Goal: Task Accomplishment & Management: Complete application form

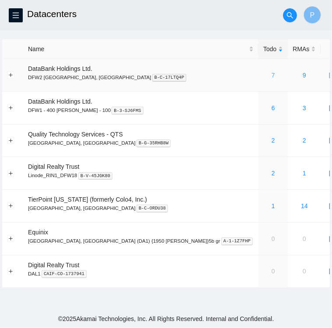
click at [272, 76] on link "7" at bounding box center [274, 75] width 4 height 7
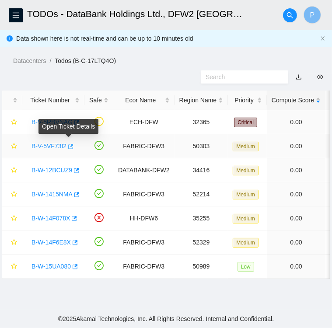
click at [70, 147] on icon "button" at bounding box center [70, 146] width 5 height 5
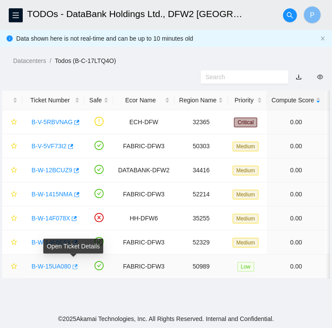
click at [73, 265] on icon "button" at bounding box center [74, 267] width 6 height 6
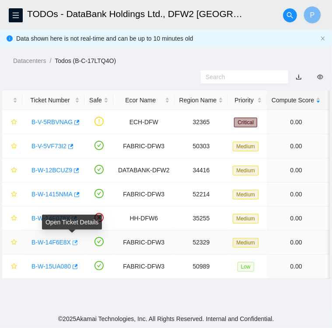
click at [71, 242] on icon "button" at bounding box center [74, 243] width 6 height 6
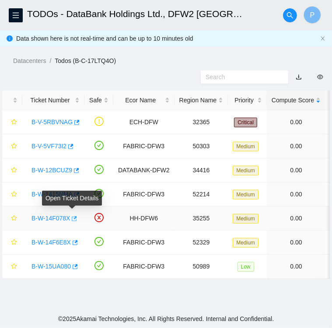
click at [73, 217] on icon "button" at bounding box center [73, 219] width 6 height 6
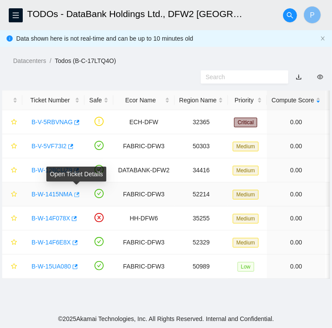
click at [77, 194] on icon "button" at bounding box center [76, 194] width 5 height 5
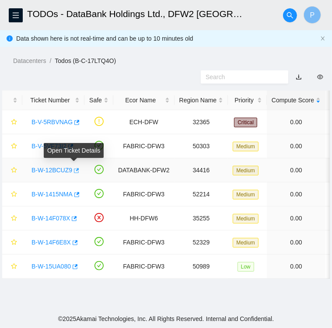
click at [75, 170] on icon "button" at bounding box center [76, 170] width 5 height 5
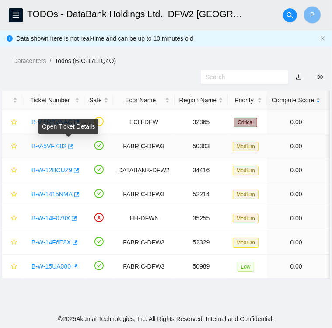
click at [69, 151] on button "button" at bounding box center [70, 147] width 7 height 14
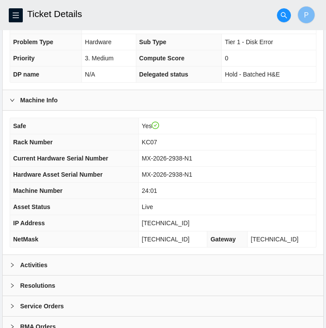
scroll to position [228, 0]
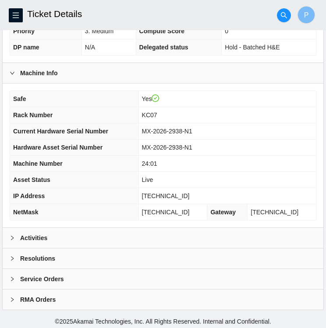
click at [31, 236] on b "Activities" at bounding box center [33, 238] width 27 height 10
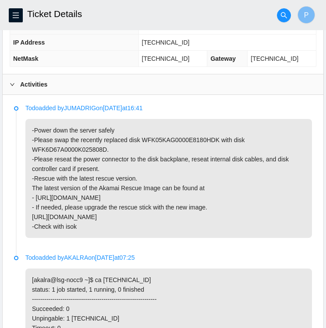
scroll to position [382, 0]
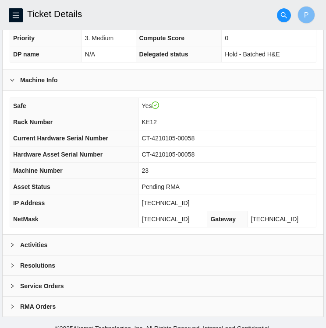
scroll to position [228, 0]
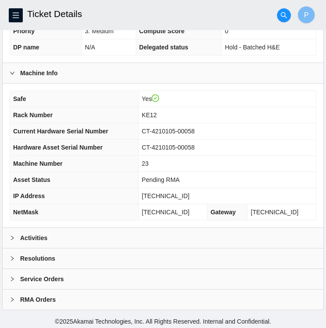
click at [13, 236] on icon "right" at bounding box center [12, 238] width 5 height 5
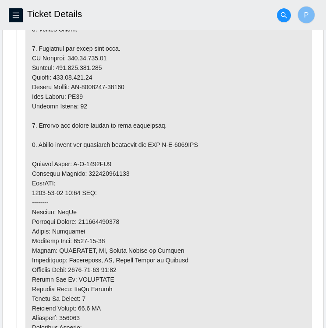
scroll to position [599, 0]
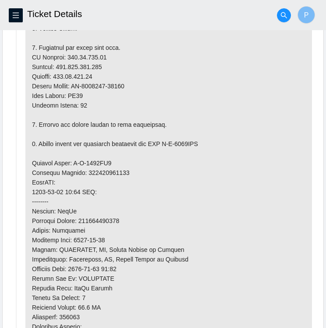
click at [127, 83] on p at bounding box center [168, 158] width 286 height 514
drag, startPoint x: 127, startPoint y: 83, endPoint x: 113, endPoint y: 82, distance: 14.1
click at [113, 82] on p at bounding box center [168, 158] width 286 height 514
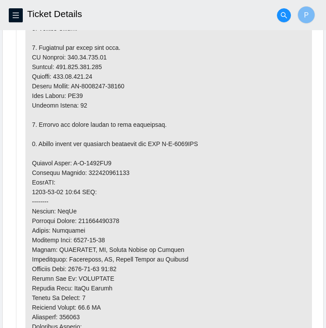
drag, startPoint x: 113, startPoint y: 82, endPoint x: 170, endPoint y: 74, distance: 58.0
click at [170, 74] on p at bounding box center [168, 158] width 286 height 514
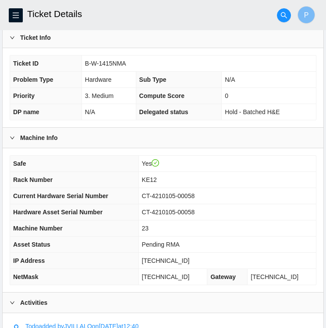
scroll to position [163, 0]
drag, startPoint x: 128, startPoint y: 64, endPoint x: 86, endPoint y: 63, distance: 42.1
click at [86, 63] on td "B-W-1415NMA" at bounding box center [198, 64] width 234 height 16
copy span "B-W-1415NMA"
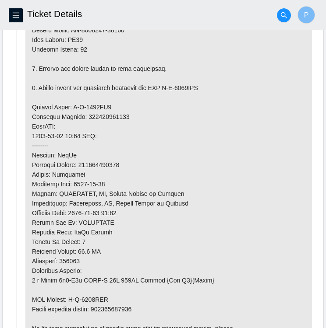
scroll to position [655, 0]
drag, startPoint x: 165, startPoint y: 83, endPoint x: 207, endPoint y: 87, distance: 41.8
click at [207, 87] on p at bounding box center [168, 102] width 286 height 514
copy p "B-W-1482YOH"
click at [114, 102] on p at bounding box center [168, 102] width 286 height 514
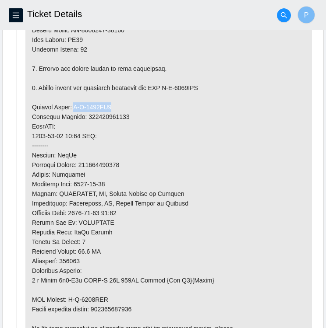
drag, startPoint x: 112, startPoint y: 106, endPoint x: 71, endPoint y: 102, distance: 41.3
click at [71, 102] on p at bounding box center [168, 102] width 286 height 514
copy p "B-W-1482YO8"
click at [129, 119] on p at bounding box center [168, 102] width 286 height 514
drag, startPoint x: 122, startPoint y: 112, endPoint x: 85, endPoint y: 112, distance: 37.2
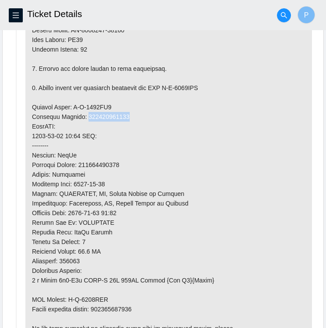
click at [85, 112] on p at bounding box center [168, 102] width 286 height 514
copy p "417328425767"
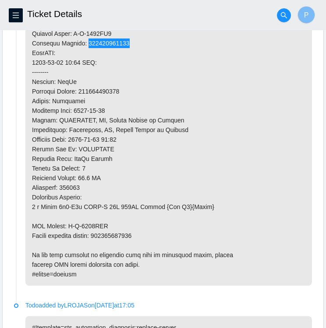
scroll to position [748, 0]
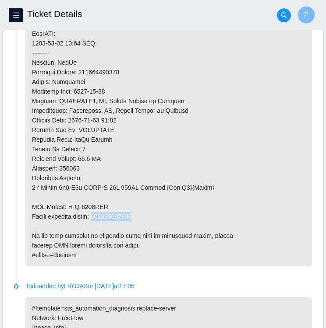
drag, startPoint x: 140, startPoint y: 213, endPoint x: 100, endPoint y: 215, distance: 40.4
click at [100, 215] on p at bounding box center [168, 10] width 286 height 514
copy p "417328425778"
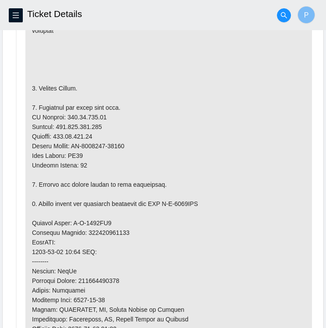
scroll to position [539, 0]
click at [128, 148] on p at bounding box center [168, 218] width 286 height 514
drag, startPoint x: 123, startPoint y: 142, endPoint x: 102, endPoint y: 141, distance: 21.1
click at [102, 141] on p at bounding box center [168, 218] width 286 height 514
drag, startPoint x: 102, startPoint y: 141, endPoint x: 131, endPoint y: 144, distance: 30.0
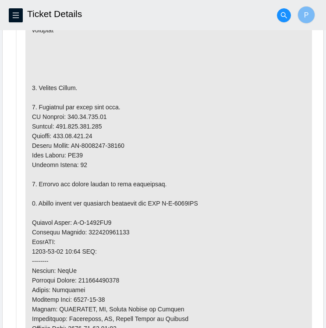
click at [131, 144] on p at bounding box center [168, 218] width 286 height 514
drag, startPoint x: 131, startPoint y: 144, endPoint x: 74, endPoint y: 141, distance: 57.1
click at [74, 141] on p at bounding box center [168, 218] width 286 height 514
copy p "CT-4210104-00287"
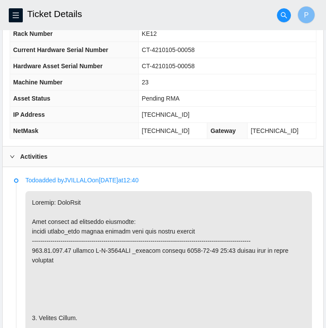
scroll to position [308, 0]
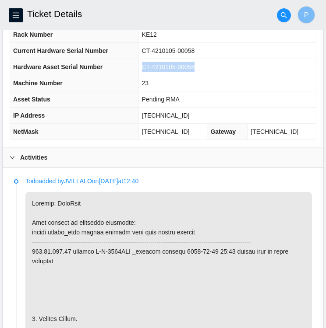
drag, startPoint x: 203, startPoint y: 64, endPoint x: 146, endPoint y: 65, distance: 56.9
click at [146, 65] on tr "Hardware Asset Serial Number CT-4210105-00058" at bounding box center [163, 67] width 306 height 16
copy tr "CT-4210105-00058"
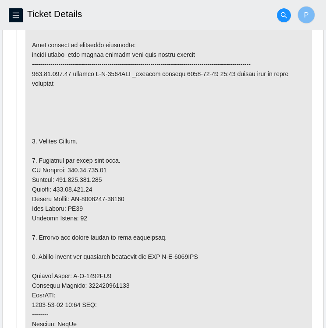
scroll to position [486, 0]
drag, startPoint x: 65, startPoint y: 166, endPoint x: 81, endPoint y: 167, distance: 16.7
click at [81, 167] on p at bounding box center [168, 271] width 286 height 514
drag, startPoint x: 81, startPoint y: 167, endPoint x: 61, endPoint y: 164, distance: 20.4
click at [61, 164] on p at bounding box center [168, 271] width 286 height 514
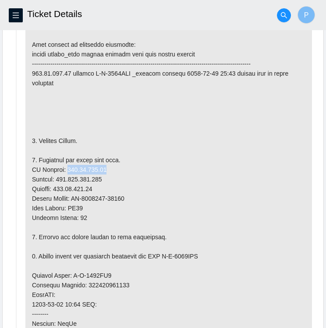
drag, startPoint x: 63, startPoint y: 167, endPoint x: 108, endPoint y: 166, distance: 45.1
click at [108, 166] on p at bounding box center [168, 271] width 286 height 514
copy p "184.25.238.90"
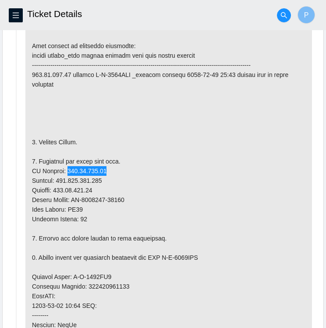
scroll to position [483, 0]
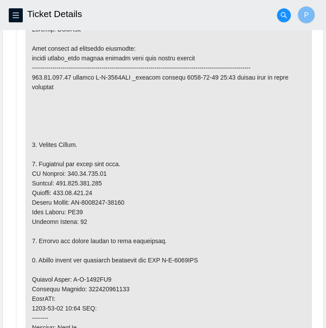
click at [158, 91] on p at bounding box center [168, 275] width 286 height 514
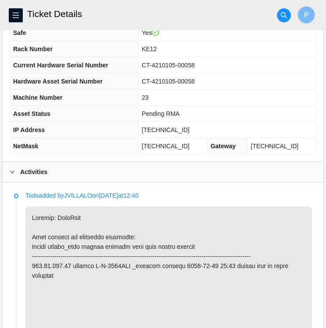
scroll to position [294, 0]
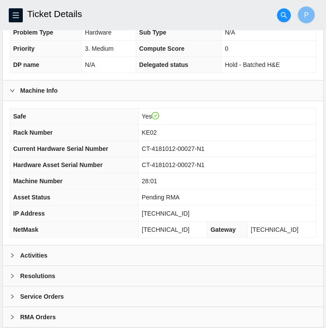
scroll to position [228, 0]
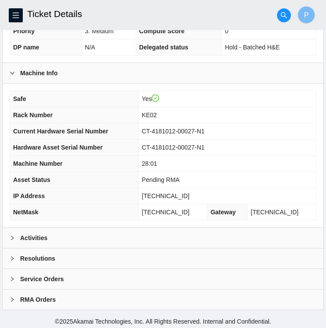
click at [11, 236] on icon "right" at bounding box center [12, 238] width 5 height 5
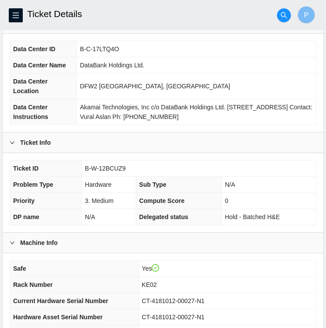
scroll to position [0, 0]
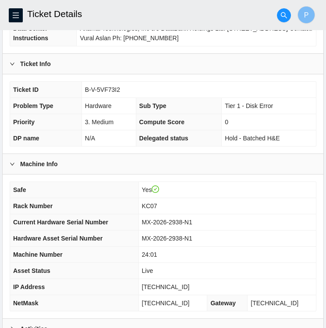
scroll to position [228, 0]
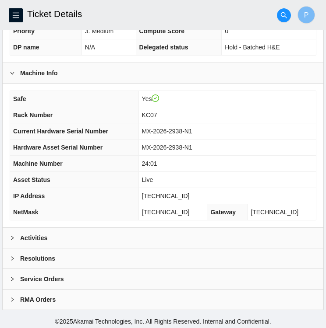
click at [39, 240] on b "Activities" at bounding box center [33, 238] width 27 height 10
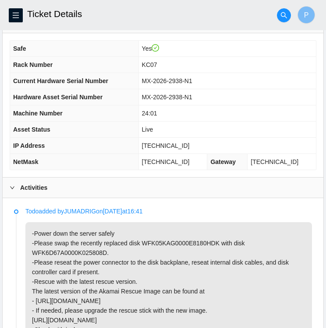
scroll to position [277, 0]
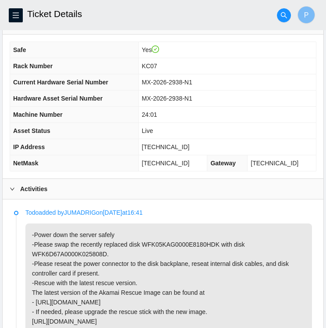
click at [233, 250] on p "-Power down the server safely -Please swap the recently replaced disk WFK05KAG0…" at bounding box center [168, 283] width 286 height 119
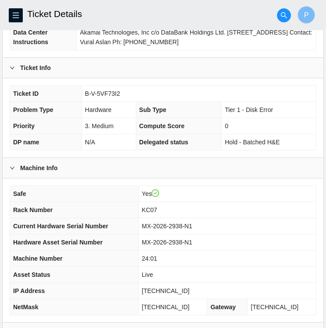
scroll to position [133, 0]
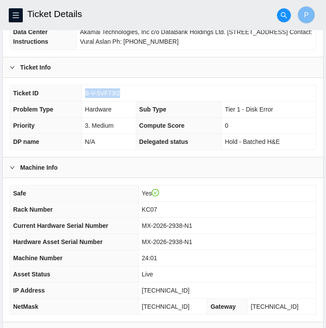
drag, startPoint x: 120, startPoint y: 92, endPoint x: 86, endPoint y: 93, distance: 34.6
click at [86, 93] on td "B-V-5VF73I2" at bounding box center [198, 93] width 234 height 16
copy span "B-V-5VF73I2"
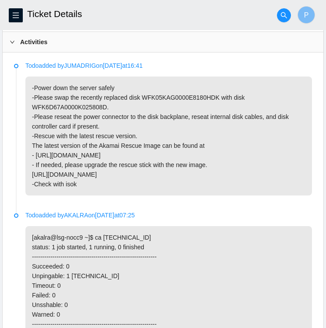
scroll to position [424, 0]
click at [11, 41] on icon "right" at bounding box center [12, 41] width 5 height 5
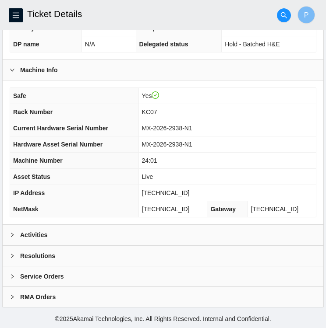
scroll to position [228, 0]
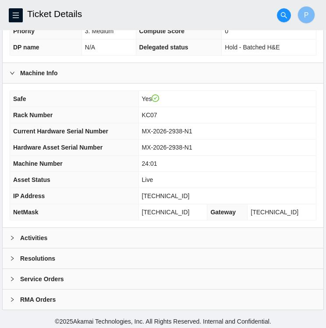
click at [48, 233] on div "Activities" at bounding box center [163, 238] width 321 height 20
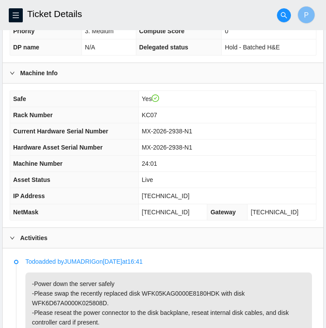
scroll to position [424, 0]
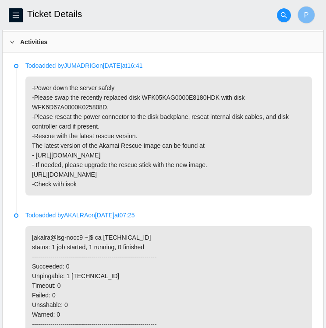
click at [170, 120] on p "-Power down the server safely -Please swap the recently replaced disk WFK05KAG0…" at bounding box center [168, 136] width 286 height 119
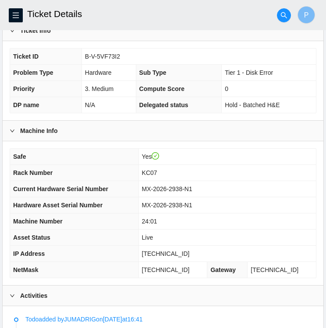
scroll to position [173, 0]
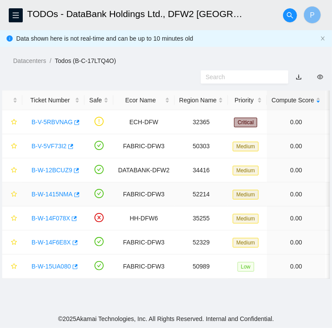
click at [59, 194] on link "B-W-1415NMA" at bounding box center [52, 194] width 41 height 7
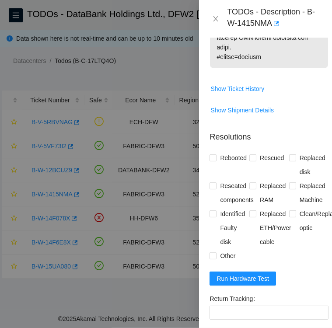
scroll to position [807, 0]
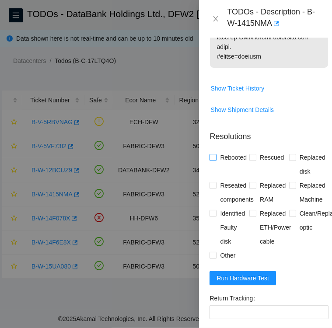
click at [214, 160] on input "Rebooted" at bounding box center [213, 157] width 6 height 6
checkbox input "true"
click at [251, 160] on input "Rescued" at bounding box center [253, 157] width 6 height 6
checkbox input "true"
click at [296, 205] on span "Replaced Machine" at bounding box center [312, 193] width 33 height 28
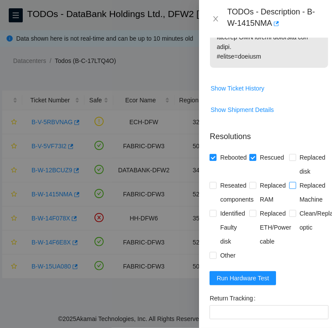
click at [294, 188] on input "Replaced Machine" at bounding box center [292, 185] width 6 height 6
checkbox input "true"
click at [253, 216] on input "Replaced ETH/Power cable" at bounding box center [253, 213] width 6 height 6
checkbox input "true"
click at [212, 258] on input "Other" at bounding box center [213, 255] width 6 height 6
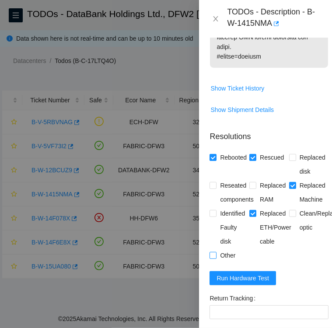
checkbox input "true"
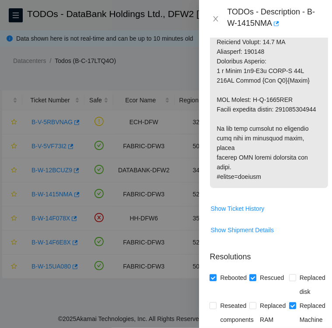
scroll to position [687, 0]
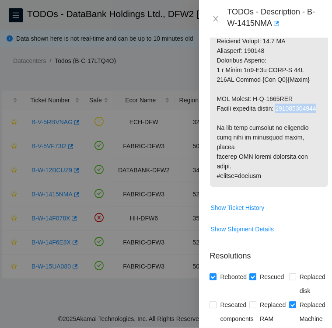
drag, startPoint x: 257, startPoint y: 134, endPoint x: 217, endPoint y: 140, distance: 41.2
copy p "417328425778"
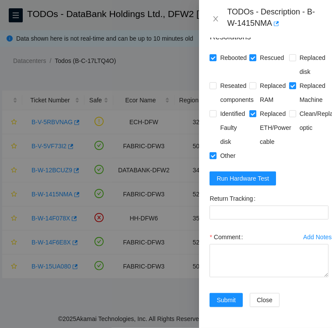
scroll to position [938, 0]
click at [259, 206] on Tracking "Return Tracking" at bounding box center [269, 213] width 119 height 14
paste Tracking "417328425778"
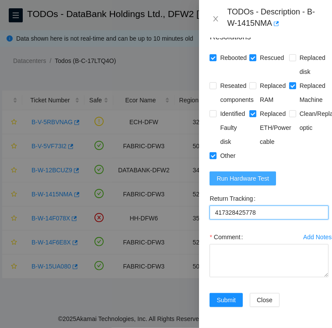
type Tracking "417328425778"
click at [241, 174] on span "Run Hardware Test" at bounding box center [243, 179] width 53 height 10
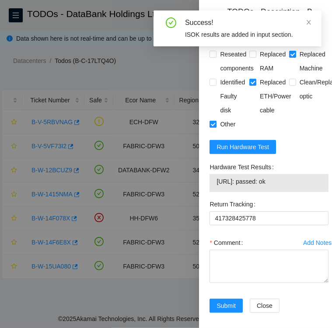
click at [290, 187] on span "184.25.238.90: passed: ok" at bounding box center [269, 182] width 105 height 10
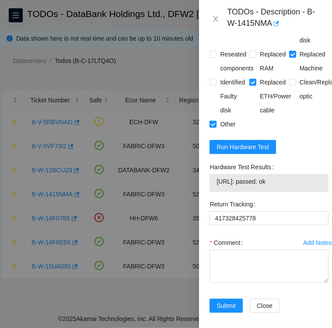
drag, startPoint x: 288, startPoint y: 202, endPoint x: 215, endPoint y: 203, distance: 73.6
click at [215, 192] on div "184.25.238.90: passed: ok" at bounding box center [269, 183] width 119 height 18
copy tbody "184.25.238.90: passed: ok"
click at [268, 174] on label "Hardware Test Results" at bounding box center [243, 167] width 67 height 14
drag, startPoint x: 272, startPoint y: 184, endPoint x: 207, endPoint y: 179, distance: 65.5
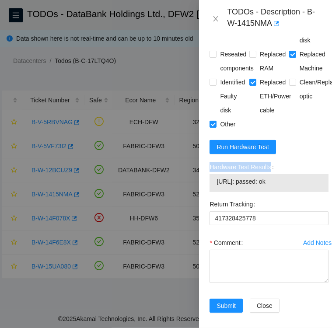
click at [207, 179] on div "Hardware Test Results 184.25.238.90: passed: ok" at bounding box center [269, 178] width 126 height 37
copy label "Hardware Test Results"
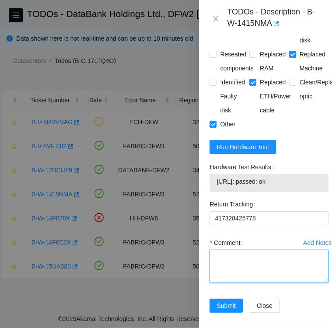
click at [217, 277] on textarea "Comment" at bounding box center [269, 266] width 119 height 33
paste textarea "Hardware Test Results"
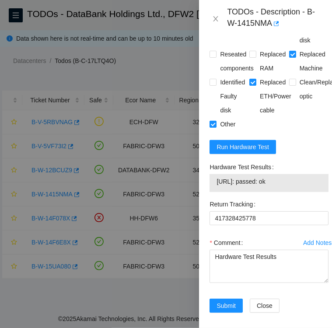
drag, startPoint x: 289, startPoint y: 199, endPoint x: 217, endPoint y: 198, distance: 72.3
click at [217, 187] on span "184.25.238.90: passed: ok" at bounding box center [269, 182] width 105 height 10
copy span "184.25.238.90: passed: ok"
click at [277, 277] on textarea "Hardware Test Results" at bounding box center [269, 266] width 119 height 33
paste textarea "184.25.238.90: passed: ok"
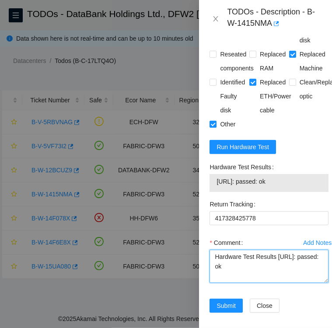
click at [275, 275] on textarea "Hardware Test Results 184.25.238.90: passed: ok" at bounding box center [269, 266] width 119 height 33
click at [215, 274] on textarea "Hardware Test Results 184.25.238.90: passed: ok" at bounding box center [269, 266] width 119 height 33
type textarea "Followed instructions per TODO Hardware Test Results 184.25.238.90: passed: ok"
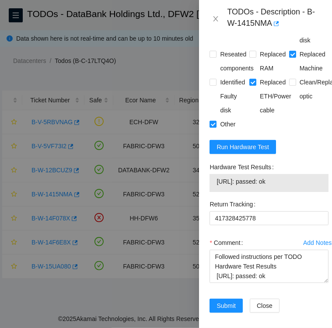
scroll to position [976, 0]
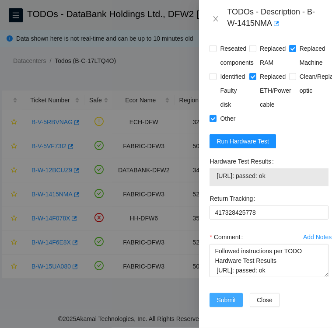
click at [227, 296] on span "Submit" at bounding box center [226, 301] width 19 height 10
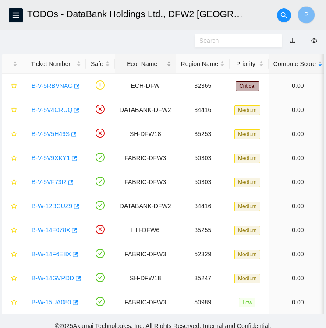
scroll to position [0, 0]
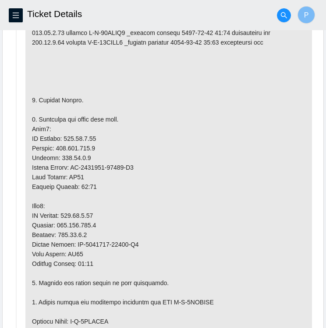
scroll to position [527, 0]
click at [128, 235] on p at bounding box center [168, 278] width 286 height 610
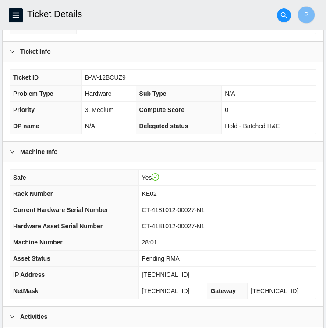
scroll to position [148, 0]
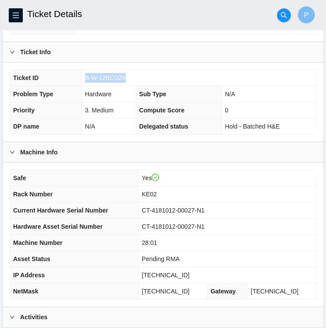
drag, startPoint x: 127, startPoint y: 78, endPoint x: 85, endPoint y: 78, distance: 42.0
click at [85, 78] on td "B-W-12BCUZ9" at bounding box center [198, 78] width 234 height 16
copy span "B-W-12BCUZ9"
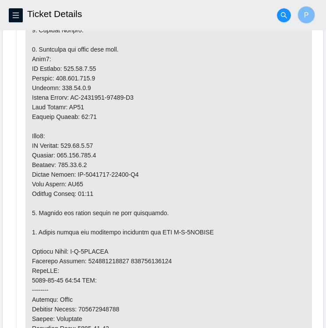
scroll to position [597, 0]
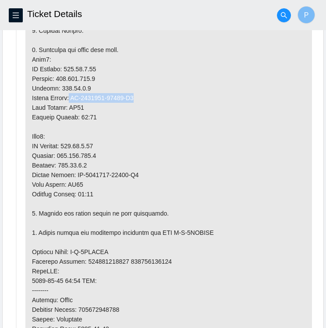
drag, startPoint x: 72, startPoint y: 95, endPoint x: 134, endPoint y: 99, distance: 62.3
click at [134, 99] on p at bounding box center [168, 209] width 286 height 610
copy p "CT-4181018-00240-N0"
click at [137, 173] on p at bounding box center [168, 209] width 286 height 610
drag, startPoint x: 133, startPoint y: 170, endPoint x: 107, endPoint y: 170, distance: 26.3
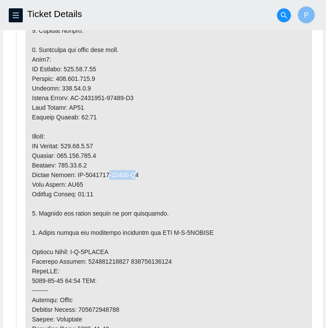
click at [107, 170] on p at bounding box center [168, 209] width 286 height 610
drag, startPoint x: 107, startPoint y: 170, endPoint x: 133, endPoint y: 174, distance: 26.5
click at [133, 174] on p at bounding box center [168, 209] width 286 height 610
drag, startPoint x: 140, startPoint y: 174, endPoint x: 72, endPoint y: 169, distance: 68.5
click at [72, 169] on p at bounding box center [168, 209] width 286 height 610
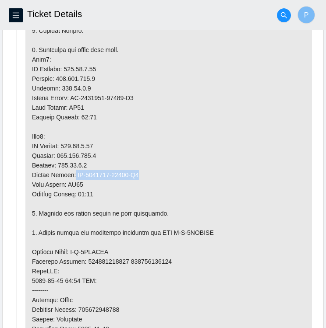
copy p "CT-4181018-00240-N1"
click at [219, 188] on p at bounding box center [168, 209] width 286 height 610
drag, startPoint x: 106, startPoint y: 248, endPoint x: 72, endPoint y: 253, distance: 34.4
click at [72, 253] on p at bounding box center [168, 209] width 286 height 610
copy p "B-V-5TSEIAF"
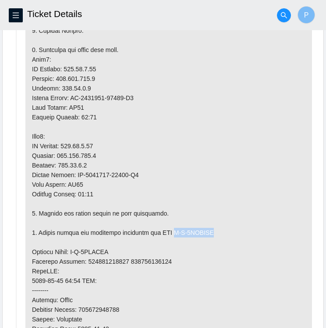
drag, startPoint x: 202, startPoint y: 233, endPoint x: 168, endPoint y: 233, distance: 34.2
click at [168, 233] on p at bounding box center [168, 209] width 286 height 610
copy p "B-V-5TSEIAP"
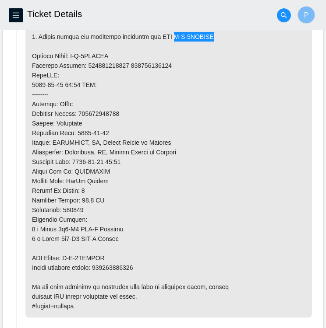
scroll to position [793, 0]
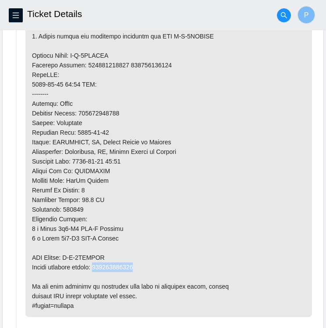
drag, startPoint x: 141, startPoint y: 264, endPoint x: 100, endPoint y: 265, distance: 41.2
click at [100, 265] on p at bounding box center [168, 12] width 286 height 610
copy p "417328425837"
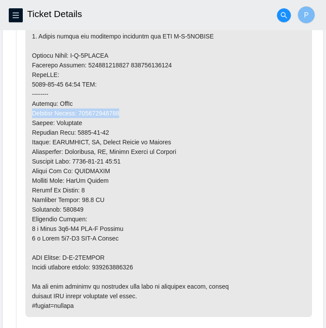
drag, startPoint x: 119, startPoint y: 102, endPoint x: 121, endPoint y: 115, distance: 12.5
click at [121, 115] on p at bounding box center [168, 12] width 286 height 610
click at [131, 115] on p at bounding box center [168, 12] width 286 height 610
drag, startPoint x: 121, startPoint y: 111, endPoint x: 81, endPoint y: 111, distance: 39.4
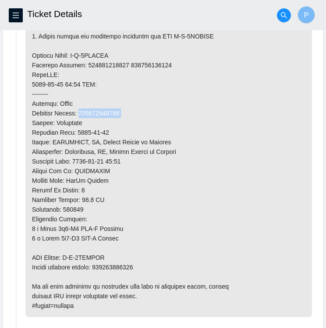
click at [81, 111] on p at bounding box center [168, 12] width 286 height 610
copy p "417328425826"
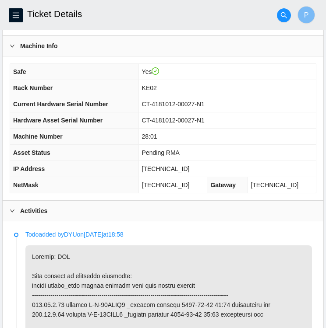
scroll to position [254, 0]
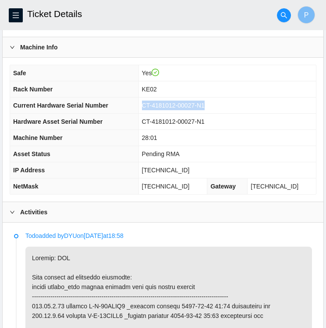
drag, startPoint x: 225, startPoint y: 104, endPoint x: 160, endPoint y: 107, distance: 64.4
click at [160, 107] on td "CT-4181012-00027-N1" at bounding box center [226, 106] width 177 height 16
copy span "CT-4181012-00027-N1"
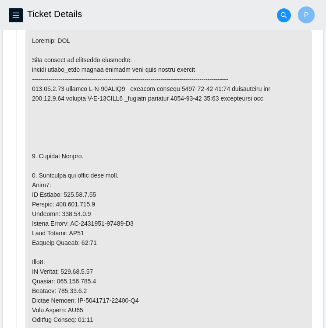
scroll to position [471, 0]
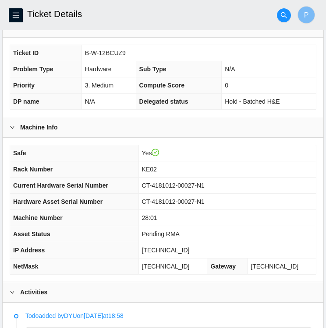
scroll to position [173, 0]
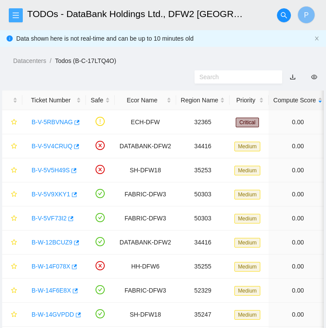
click at [15, 19] on button "button" at bounding box center [16, 15] width 14 height 14
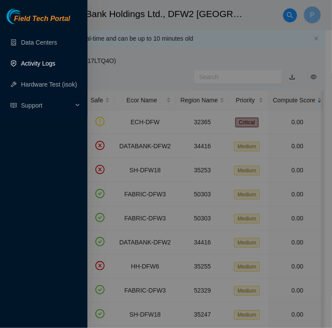
click at [32, 65] on link "Activity Logs" at bounding box center [38, 63] width 35 height 7
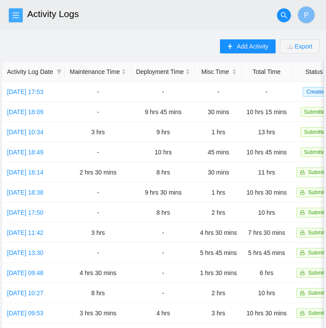
click at [16, 14] on icon "menu" at bounding box center [15, 15] width 7 height 7
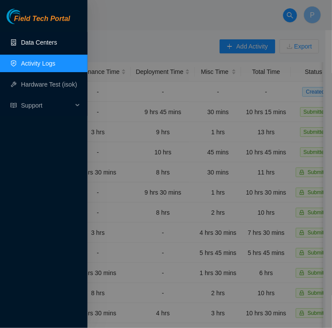
click at [29, 43] on link "Data Centers" at bounding box center [39, 42] width 36 height 7
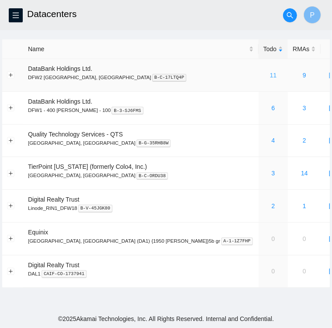
click at [270, 78] on link "11" at bounding box center [273, 75] width 7 height 7
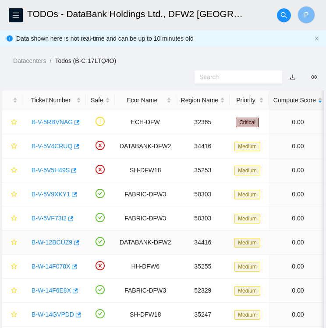
click at [56, 243] on link "B-W-12BCUZ9" at bounding box center [52, 242] width 41 height 7
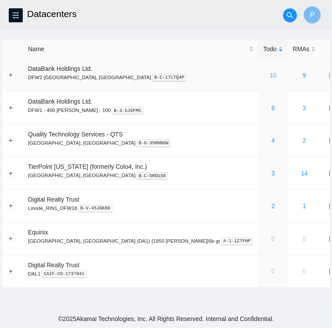
click at [270, 76] on link "10" at bounding box center [273, 75] width 7 height 7
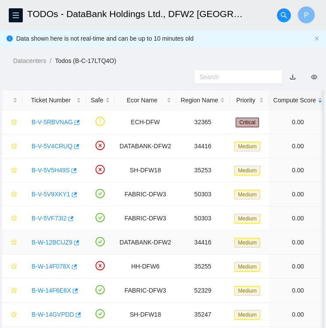
click at [52, 243] on link "B-W-12BCUZ9" at bounding box center [52, 242] width 41 height 7
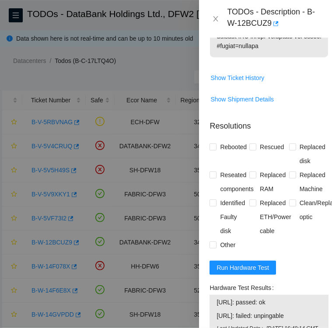
scroll to position [914, 0]
click at [212, 149] on input "Rebooted" at bounding box center [213, 146] width 6 height 6
checkbox input "true"
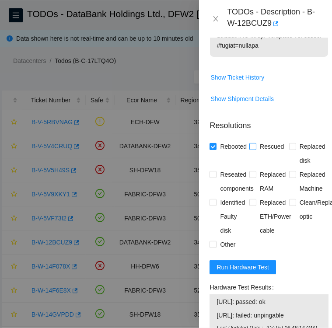
click at [253, 149] on input "Rescued" at bounding box center [253, 146] width 6 height 6
checkbox input "true"
click at [215, 177] on input "Reseated components" at bounding box center [213, 174] width 6 height 6
checkbox input "true"
click at [290, 177] on input "Replaced Machine" at bounding box center [292, 174] width 6 height 6
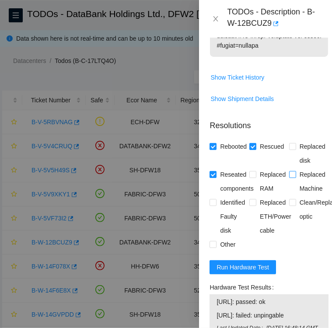
checkbox input "true"
click at [254, 206] on span at bounding box center [253, 202] width 7 height 7
click at [254, 205] on input "Replaced ETH/Power cable" at bounding box center [253, 202] width 6 height 6
checkbox input "true"
click at [214, 247] on input "Other" at bounding box center [213, 244] width 6 height 6
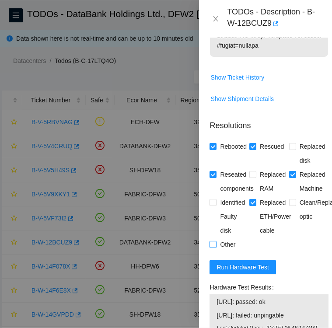
checkbox input "true"
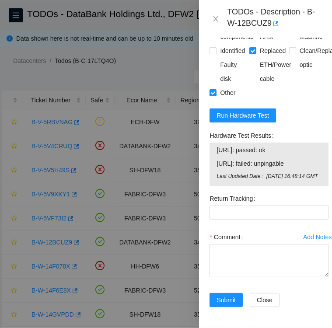
scroll to position [1070, 0]
click at [242, 120] on span "Run Hardware Test" at bounding box center [243, 116] width 53 height 10
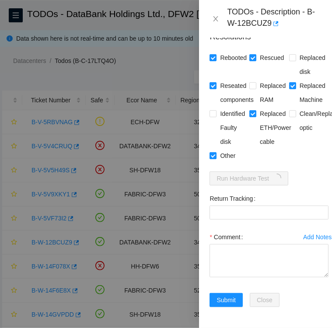
scroll to position [1044, 0]
click at [259, 206] on Tracking "Return Tracking" at bounding box center [269, 213] width 119 height 14
paste Tracking "417328425837"
type Tracking "417328425837"
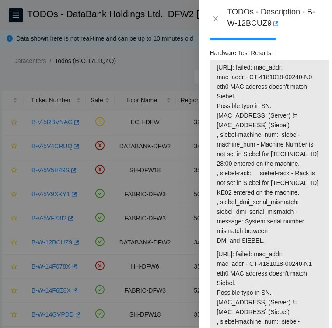
scroll to position [1148, 0]
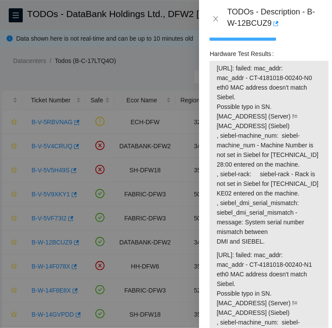
click at [226, 39] on span "Run Hardware Test" at bounding box center [243, 34] width 53 height 10
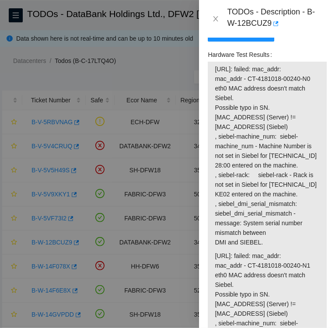
scroll to position [1143, 2]
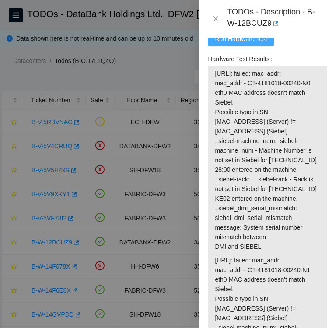
click at [236, 44] on span "Run Hardware Test" at bounding box center [241, 39] width 53 height 10
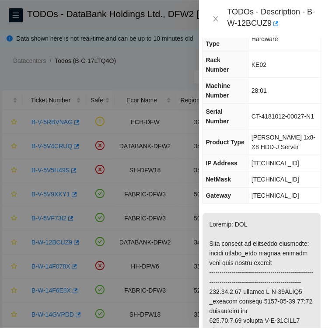
scroll to position [0, 8]
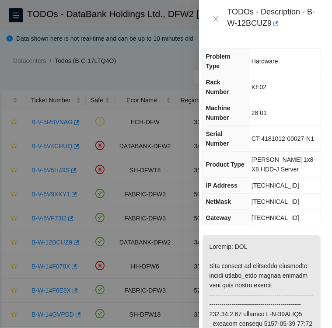
click at [256, 156] on span "Ciara 1x8-X8 HDD-J Server" at bounding box center [284, 164] width 64 height 17
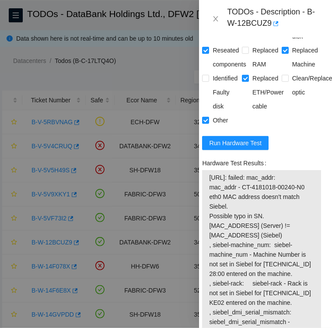
scroll to position [1039, 8]
click at [226, 148] on span "Run Hardware Test" at bounding box center [235, 143] width 53 height 10
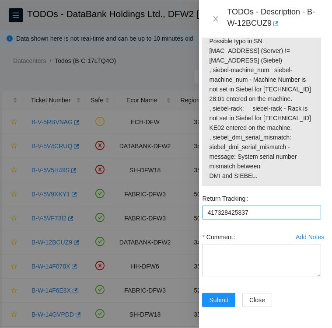
scroll to position [1442, 8]
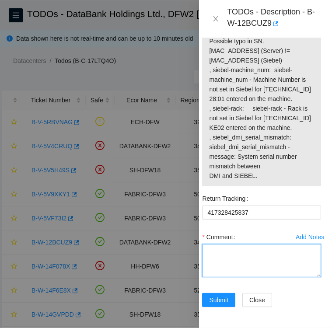
click at [231, 244] on textarea "Comment" at bounding box center [261, 260] width 119 height 33
click at [233, 244] on textarea "Comment" at bounding box center [261, 260] width 119 height 33
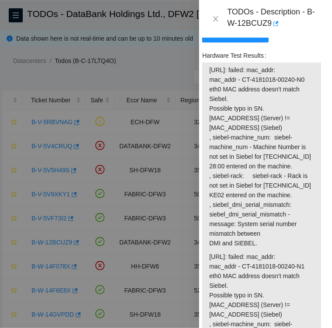
scroll to position [1145, 8]
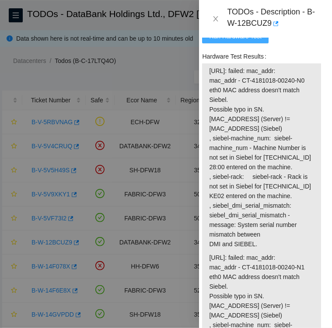
click at [238, 41] on span "Run Hardware Test" at bounding box center [235, 37] width 53 height 10
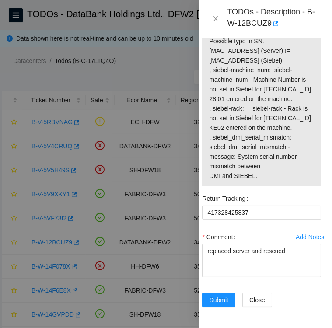
scroll to position [1441, 8]
click at [290, 244] on textarea "replaced server and rescued" at bounding box center [261, 260] width 119 height 33
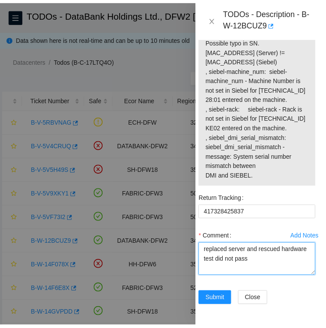
scroll to position [1442, 8]
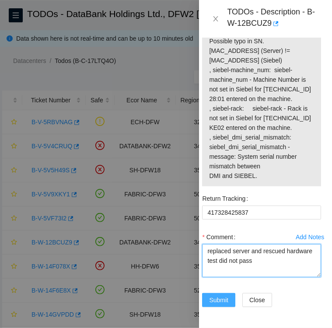
type textarea "replaced server and rescued hardware test did not pass"
click at [222, 296] on span "Submit" at bounding box center [218, 301] width 19 height 10
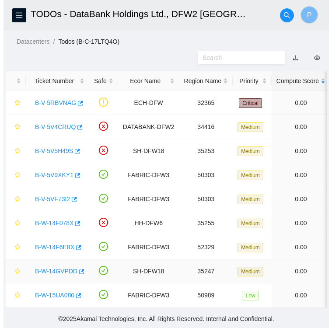
scroll to position [0, 0]
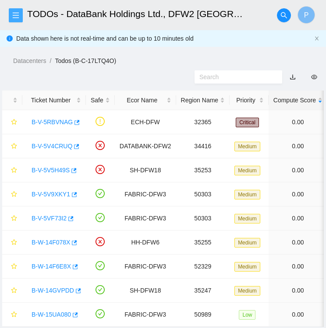
click at [18, 18] on icon "menu" at bounding box center [15, 15] width 7 height 7
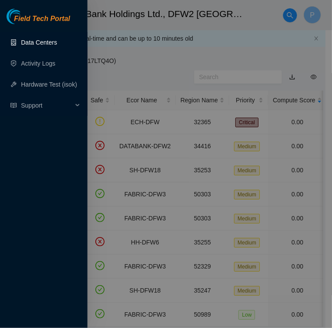
click at [32, 42] on link "Data Centers" at bounding box center [39, 42] width 36 height 7
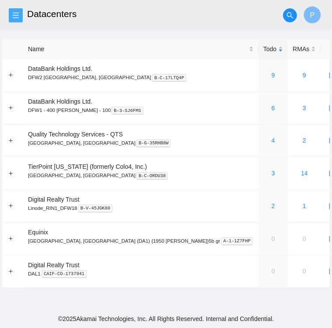
click at [18, 15] on icon "menu" at bounding box center [16, 15] width 6 height 6
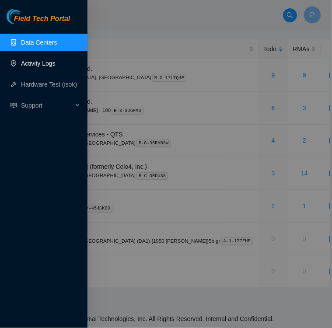
click at [40, 63] on link "Activity Logs" at bounding box center [38, 63] width 35 height 7
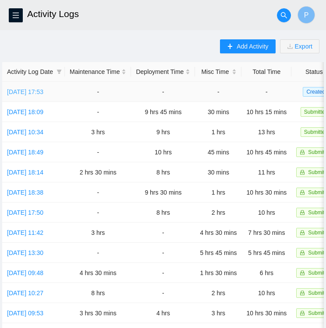
click at [29, 95] on link "Fri, 12 Sep 2025 17:53" at bounding box center [25, 91] width 36 height 7
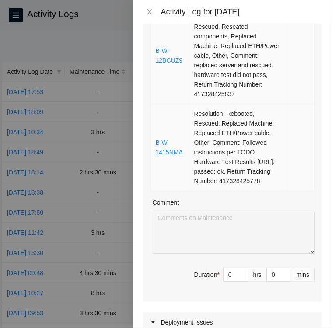
scroll to position [194, 0]
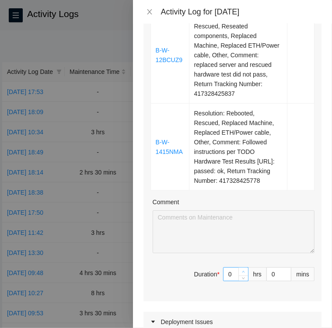
type input "1"
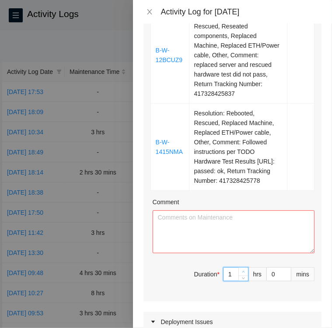
click at [241, 270] on span "up" at bounding box center [243, 272] width 5 height 5
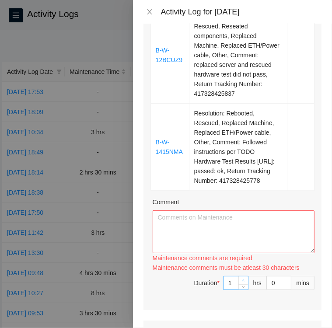
click at [239, 268] on div "Maintenance comments must be atleast 30 characters" at bounding box center [234, 268] width 162 height 10
type input "2"
click at [241, 279] on span "up" at bounding box center [243, 280] width 5 height 5
click at [267, 284] on input "0" at bounding box center [279, 283] width 24 height 13
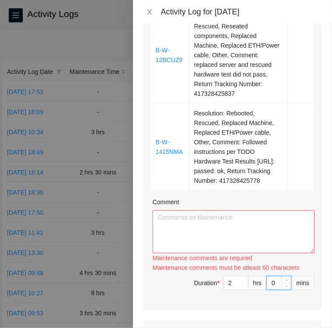
type input "30"
type input "3"
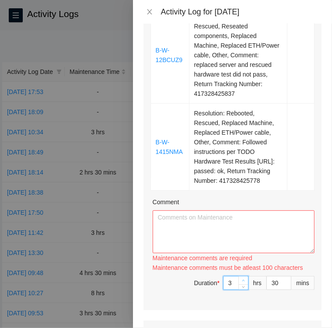
click at [239, 277] on span "Increase Value" at bounding box center [244, 281] width 10 height 8
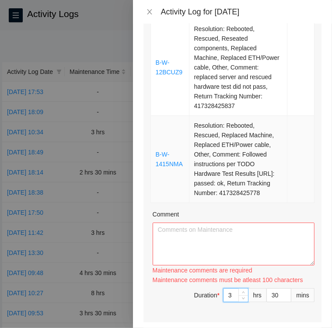
scroll to position [182, 0]
click at [268, 294] on input "30" at bounding box center [279, 295] width 24 height 13
type input "0"
type input "40"
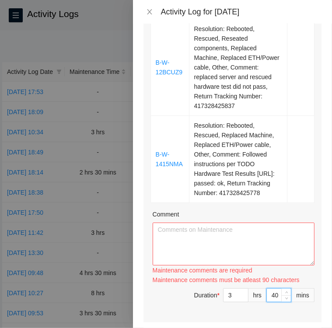
type input "40"
type input "0"
type input "00"
type input "4"
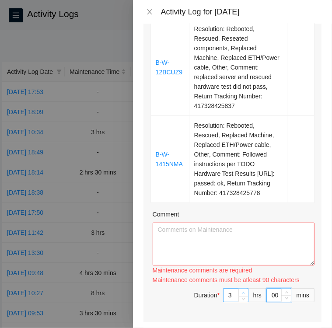
type input "0"
type input "4"
click at [242, 292] on icon "up" at bounding box center [243, 293] width 3 height 3
click at [230, 250] on textarea "Comment" at bounding box center [234, 244] width 162 height 43
click at [249, 229] on textarea "Comment" at bounding box center [234, 244] width 162 height 43
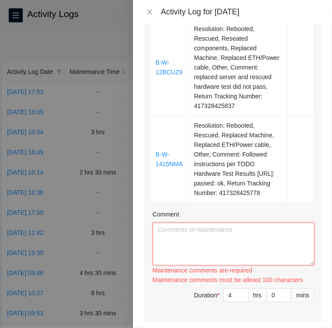
paste textarea "Ticket: B-W-12BCUZ9 RMA: B-V-5TSEIAP Service Order: B-V-5TSEIAF Inbound hardwar…"
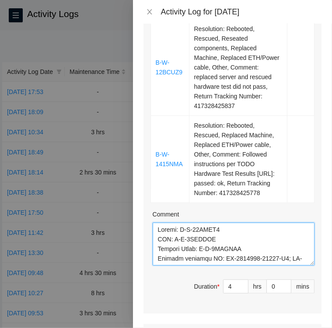
scroll to position [296, 0]
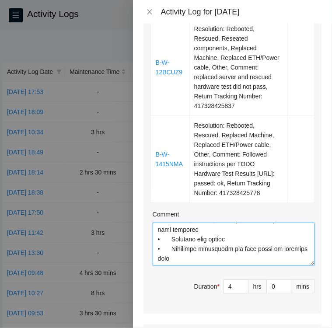
click at [200, 250] on textarea "Comment" at bounding box center [234, 244] width 162 height 43
paste textarea "Ticket: B-W-1415NMA RMA: B-W-1482YOH Service Order: B-W-1482YO8 Inbound hardwar…"
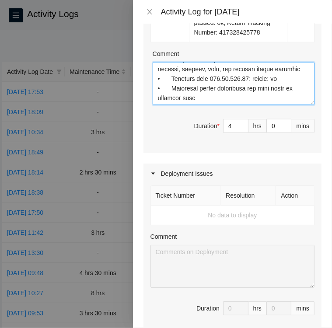
scroll to position [343, 0]
type textarea "Ticket: B-W-12BCUZ9 RMA: B-V-5TSEIAP Service Order: B-V-5TSEIAF Inbound hardwar…"
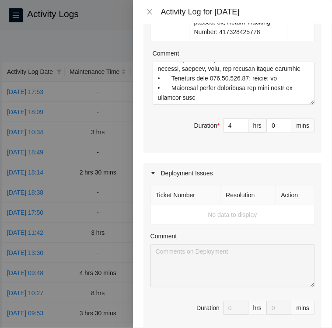
click at [155, 173] on icon "caret-right" at bounding box center [153, 173] width 5 height 5
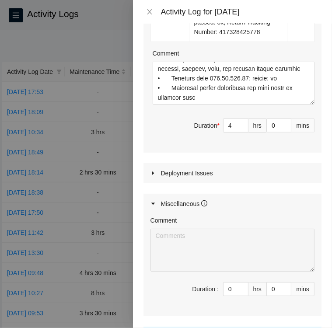
click at [154, 175] on div at bounding box center [156, 174] width 11 height 10
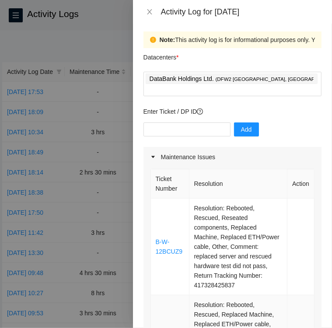
scroll to position [3, 0]
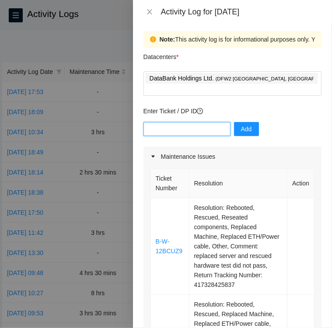
click at [159, 122] on input "text" at bounding box center [187, 129] width 87 height 14
click at [147, 122] on input "80405" at bounding box center [187, 129] width 87 height 14
type input "DP80405"
click at [244, 124] on span "Add" at bounding box center [246, 129] width 11 height 10
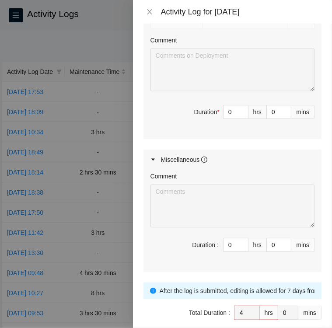
scroll to position [561, 0]
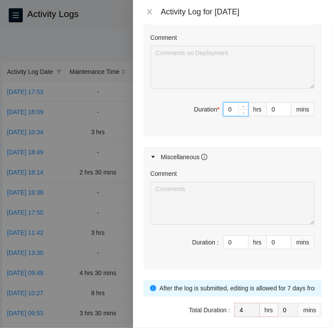
click at [229, 116] on input "0" at bounding box center [236, 109] width 25 height 13
type input "7"
type input "11"
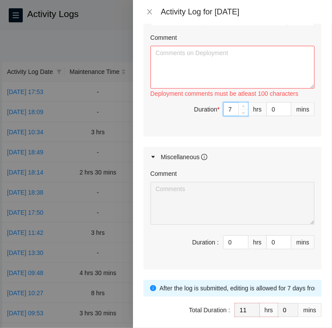
type input "7"
click at [187, 63] on textarea "Comment" at bounding box center [233, 67] width 164 height 43
click at [224, 78] on textarea "Comment" at bounding box center [233, 67] width 164 height 43
paste textarea "DP80405 Robert informed me via Webex that leaf 1 and 3 have bootstrapped but le…"
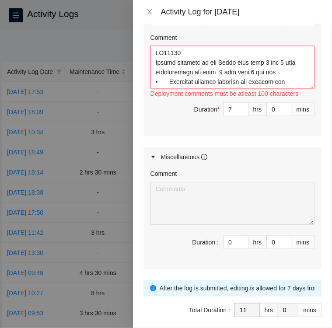
scroll to position [257, 0]
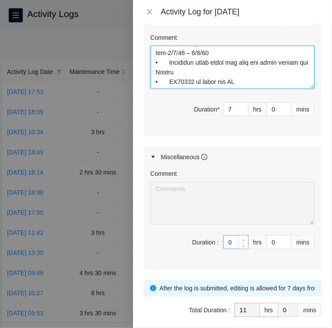
type textarea "DP80405 Robert informed me via Webex that leaf 1 and 3 have bootstrapped but le…"
type input "1"
type input "12"
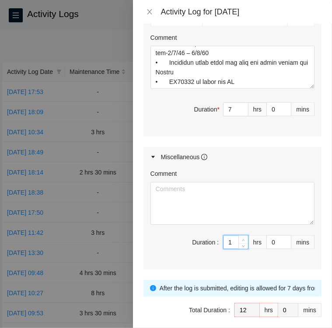
click at [242, 242] on icon "up" at bounding box center [243, 240] width 3 height 3
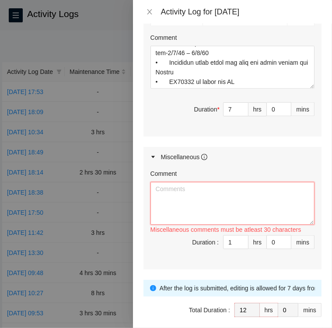
click at [261, 194] on textarea "Comment" at bounding box center [233, 203] width 164 height 43
paste textarea "Activity Log 9/12 Upon arrival there were four tickets in the FT portal 1 ticke…"
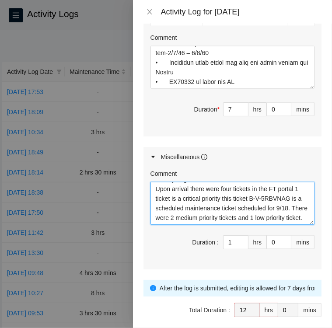
scroll to position [28, 0]
click at [210, 219] on textarea "Activity Log 9/12 Upon arrival there were four tickets in the FT portal 1 ticke…" at bounding box center [233, 203] width 164 height 43
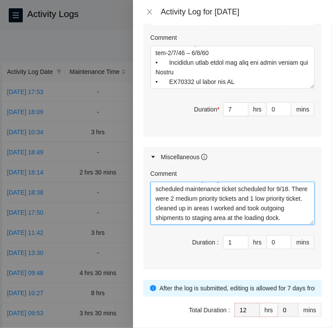
scroll to position [48, 0]
drag, startPoint x: 210, startPoint y: 219, endPoint x: 236, endPoint y: 152, distance: 72.4
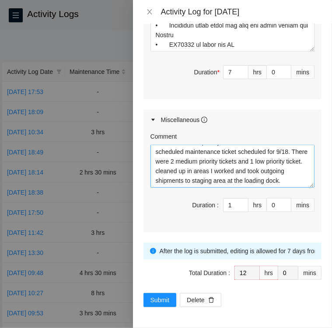
scroll to position [30, 0]
click at [205, 169] on textarea "Activity Log 9/12 Upon arrival there were four tickets in the FT portal 1 ticke…" at bounding box center [233, 166] width 164 height 43
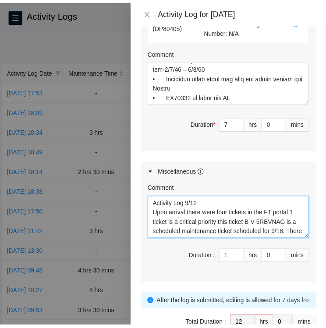
scroll to position [604, 0]
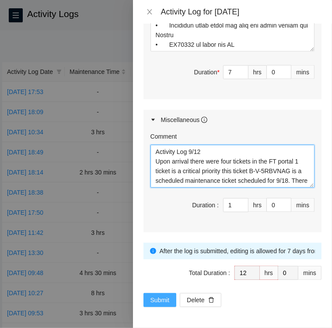
type textarea "Activity Log 9/12 Upon arrival there were four tickets in the FT portal 1 ticke…"
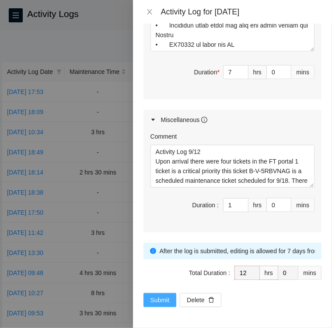
click at [151, 301] on span "Submit" at bounding box center [160, 301] width 19 height 10
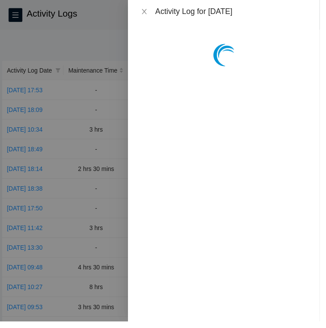
scroll to position [0, 0]
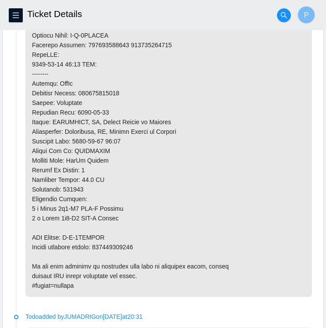
scroll to position [813, 0]
